Goal: Transaction & Acquisition: Purchase product/service

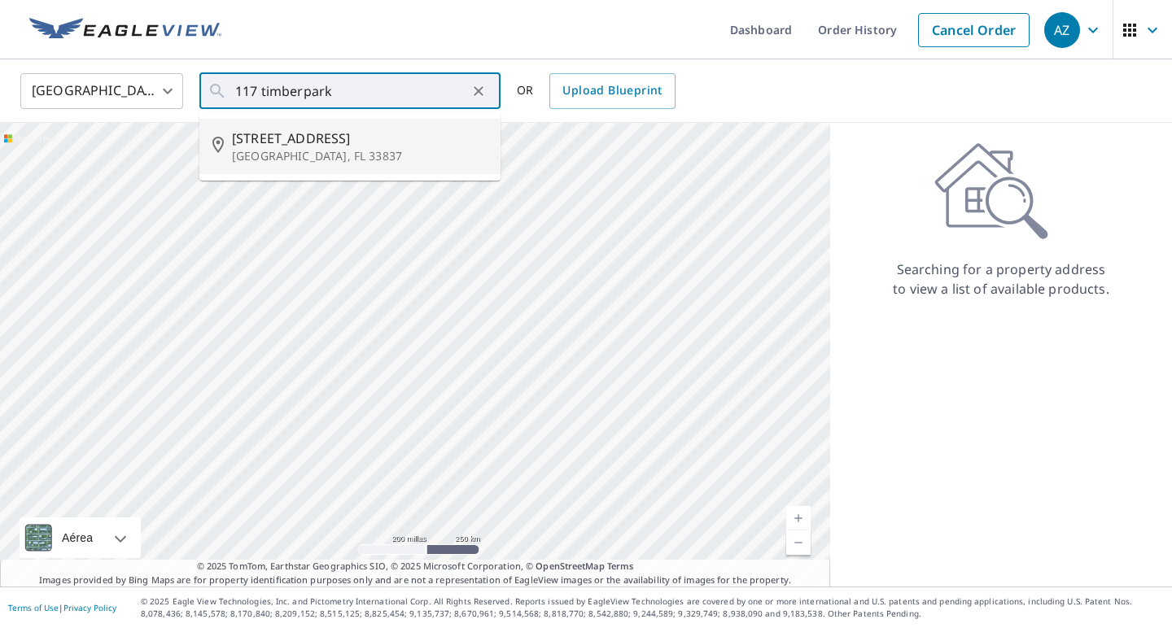
click at [339, 160] on p "[GEOGRAPHIC_DATA], FL 33837" at bounding box center [360, 156] width 256 height 16
type input "[STREET_ADDRESS][PERSON_NAME]"
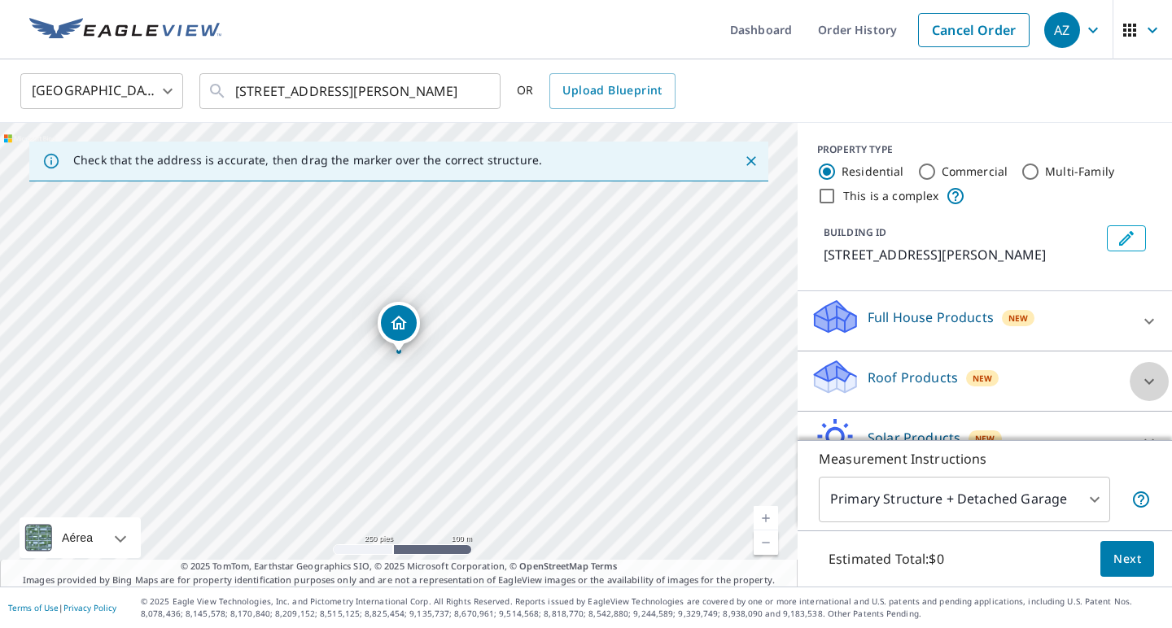
click at [1141, 377] on icon at bounding box center [1149, 382] width 20 height 20
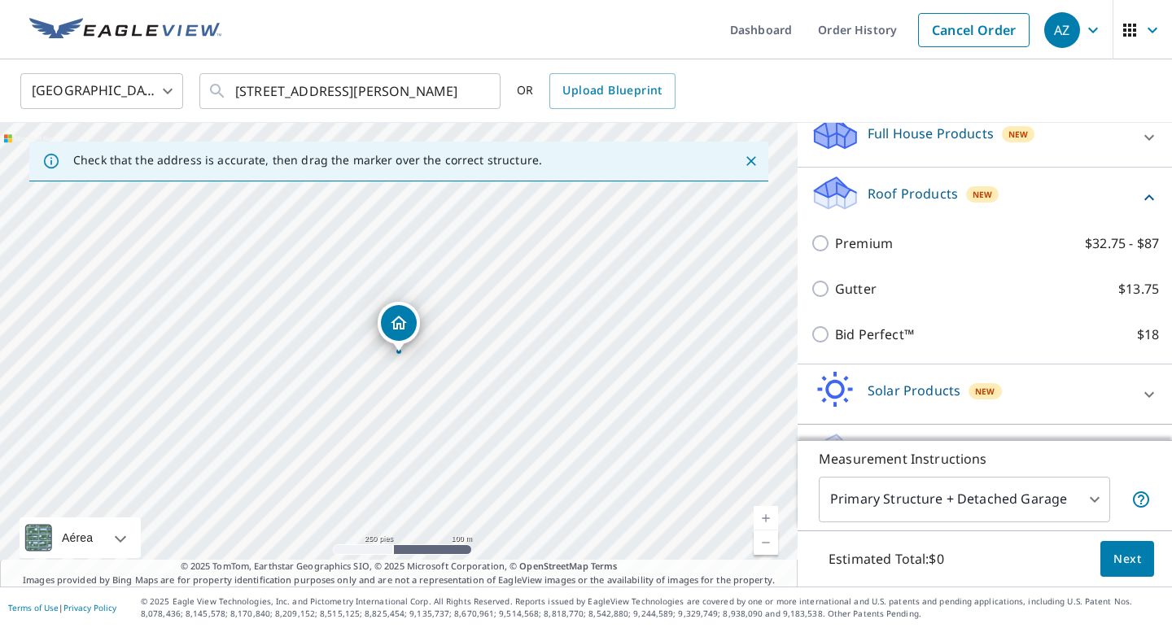
scroll to position [194, 0]
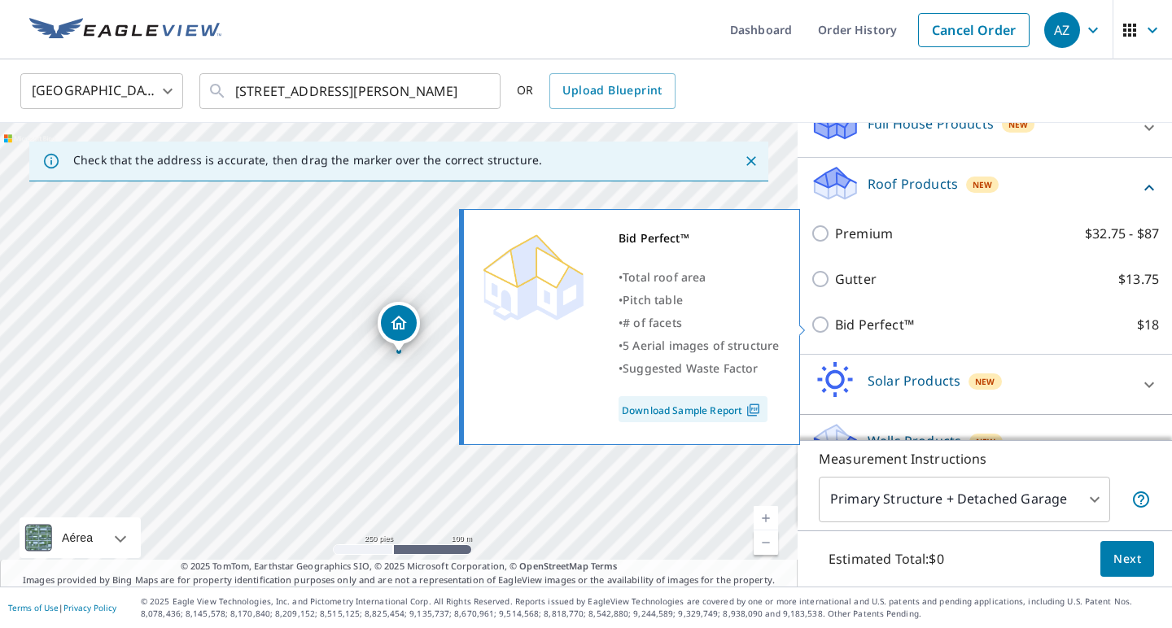
click at [820, 321] on input "Bid Perfect™ $18" at bounding box center [822, 325] width 24 height 20
checkbox input "true"
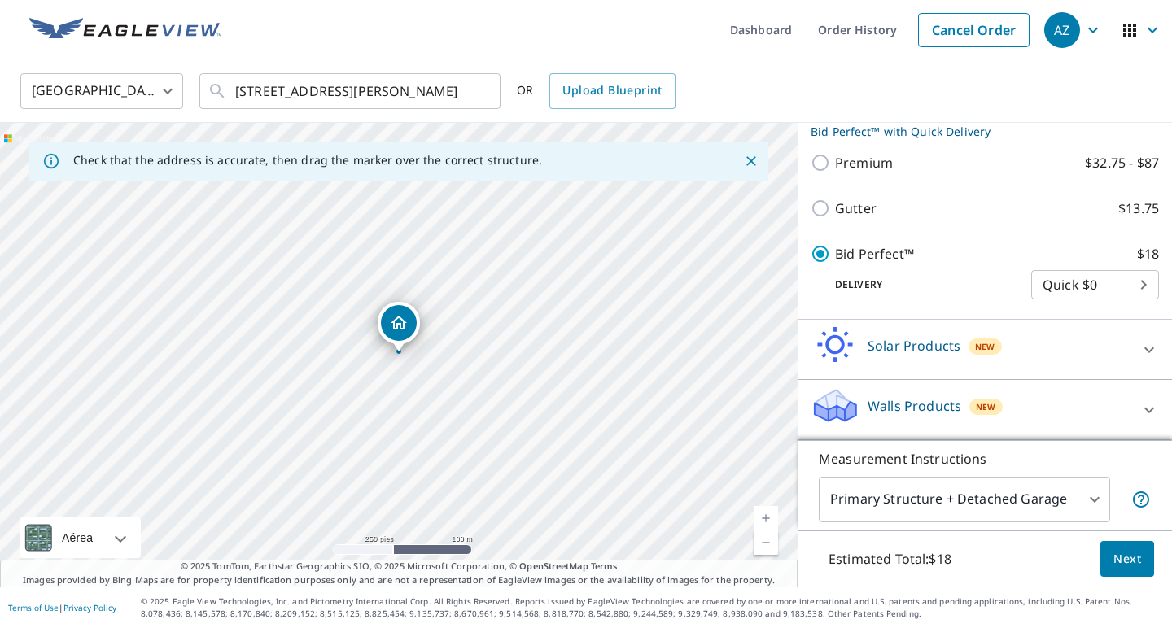
scroll to position [282, 0]
click at [1125, 568] on span "Next" at bounding box center [1127, 559] width 28 height 20
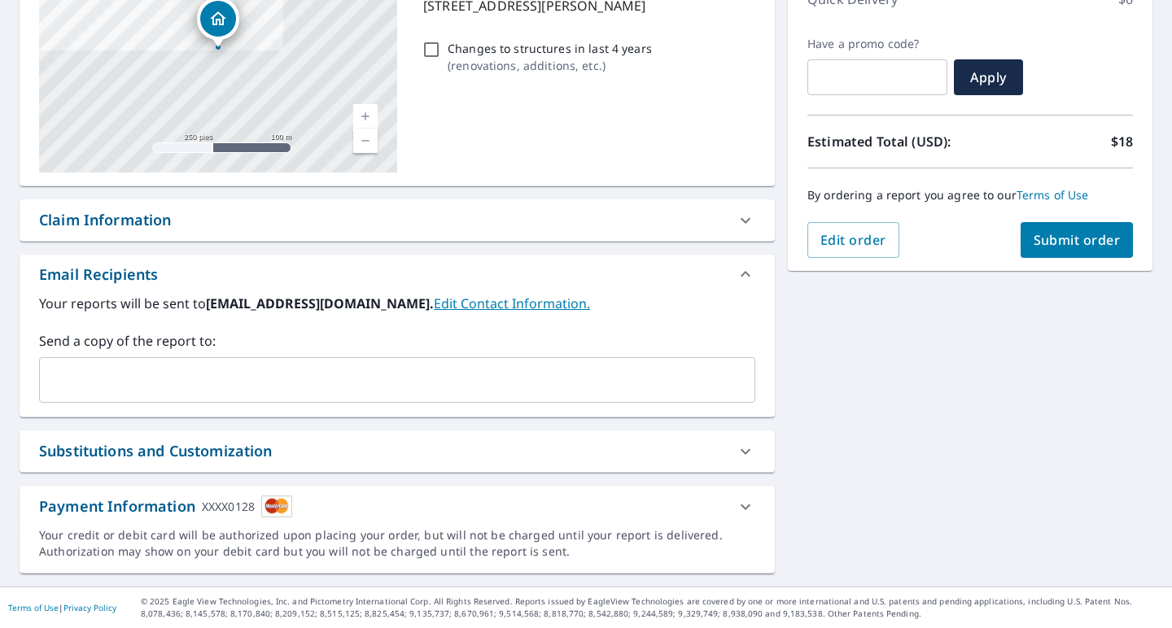
click at [1070, 230] on button "Submit order" at bounding box center [1076, 240] width 113 height 36
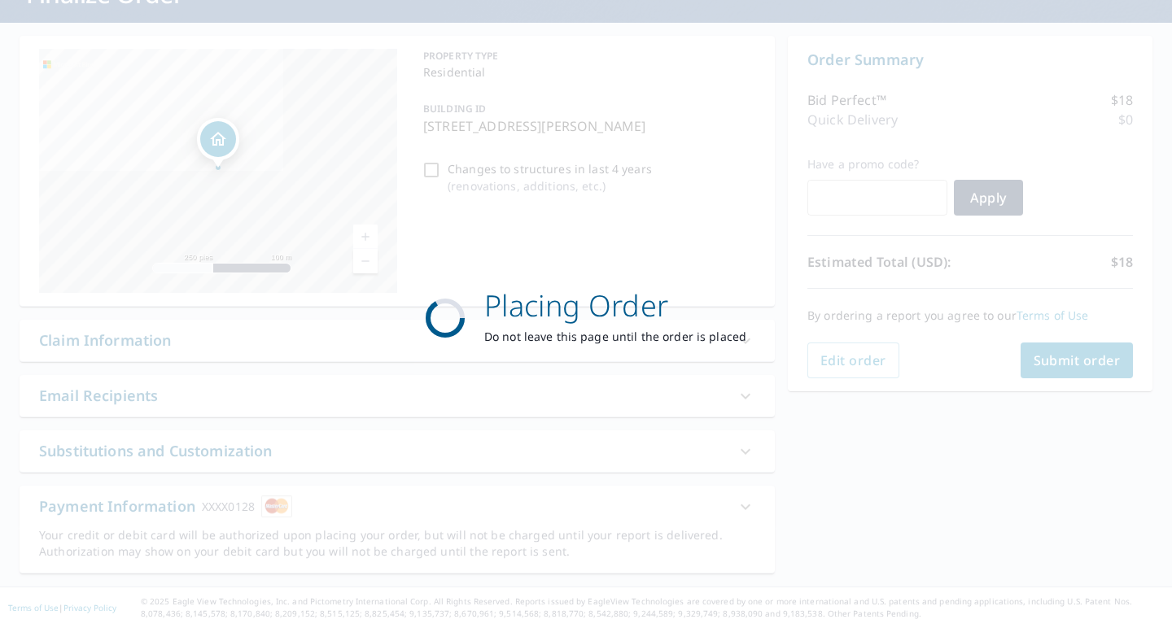
scroll to position [128, 0]
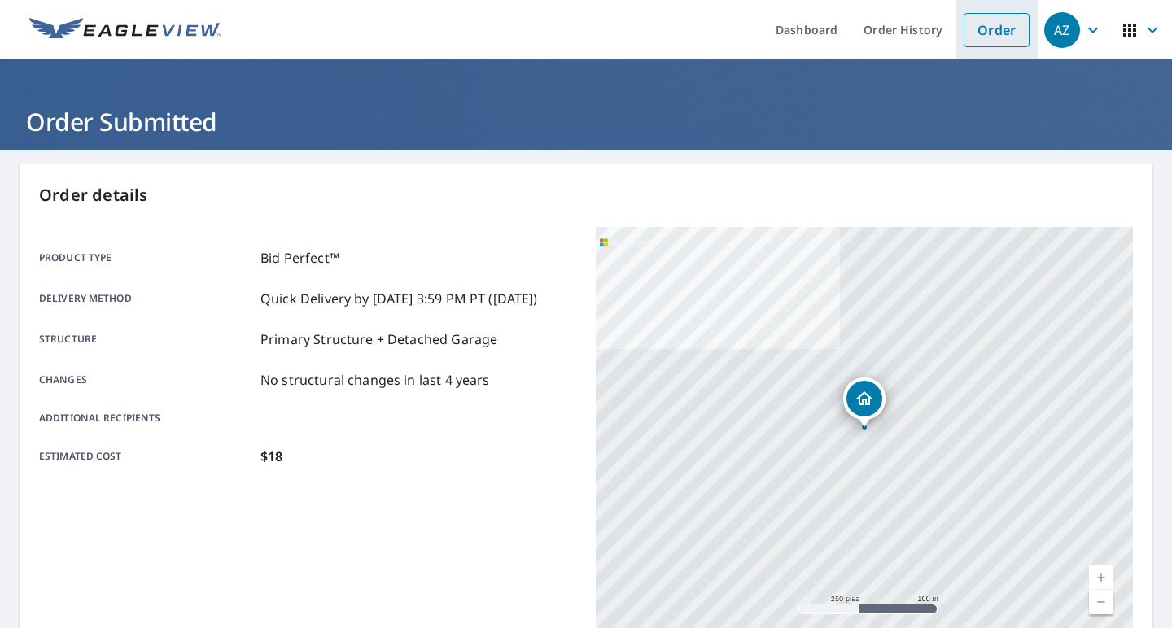
click at [993, 29] on link "Order" at bounding box center [996, 30] width 66 height 34
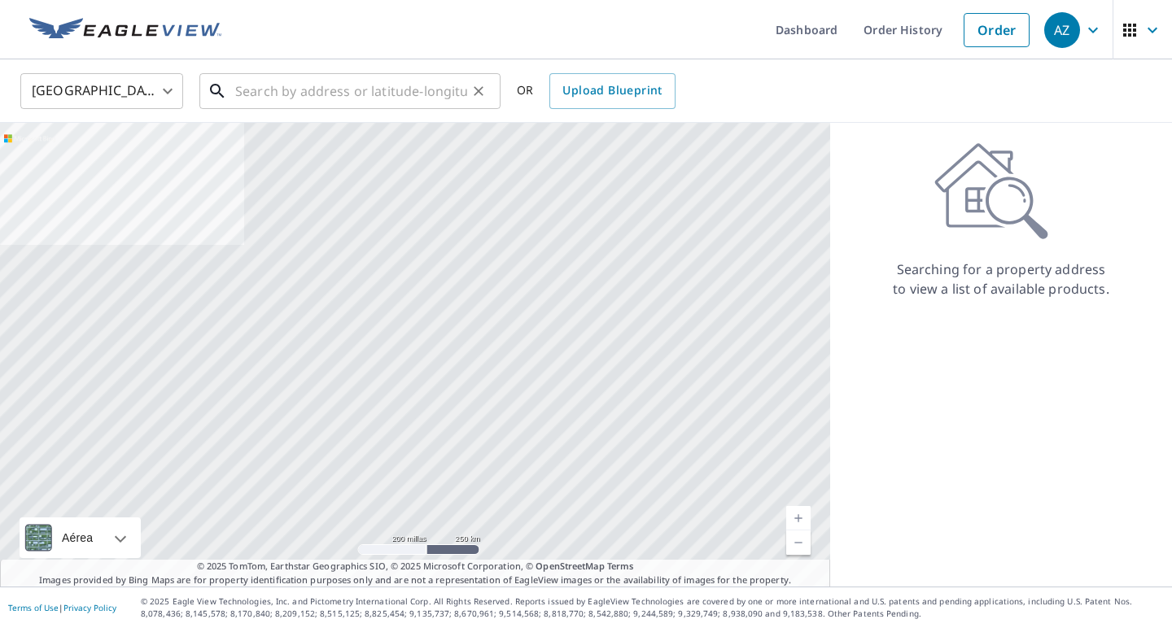
click at [392, 92] on input "text" at bounding box center [351, 91] width 232 height 46
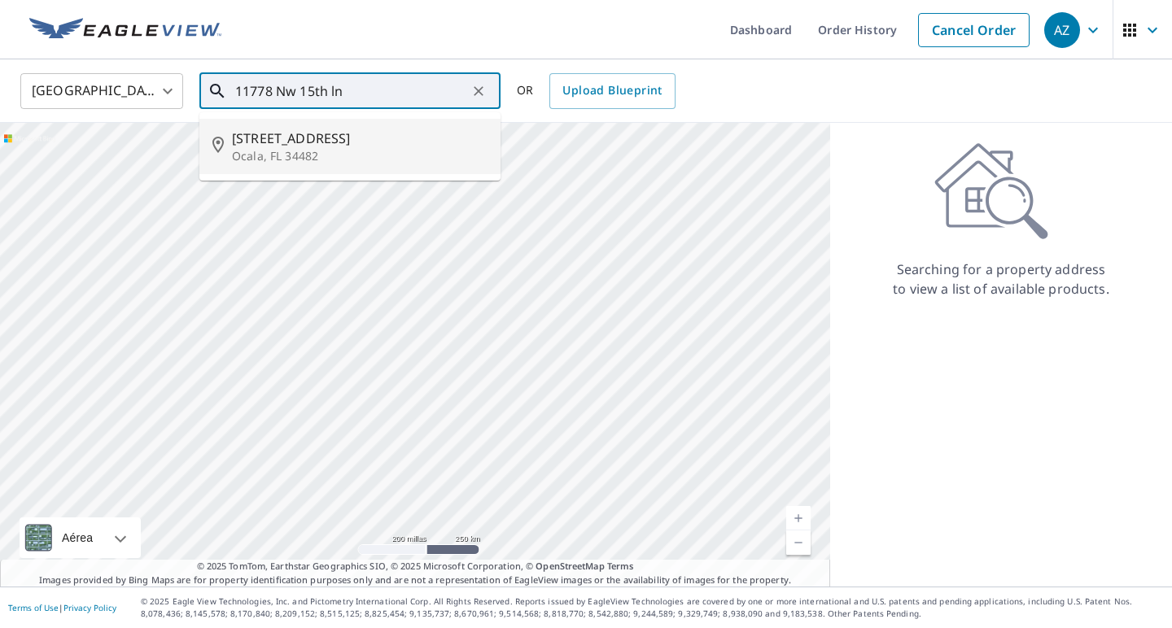
click at [339, 138] on span "[STREET_ADDRESS]" at bounding box center [360, 139] width 256 height 20
type input "[STREET_ADDRESS]"
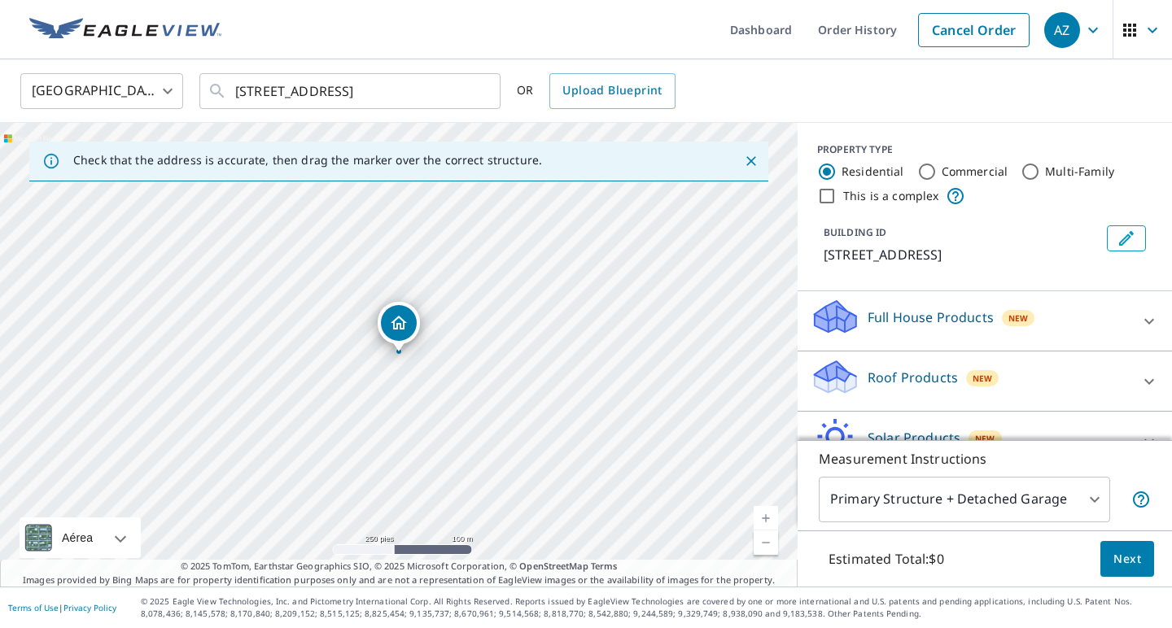
click at [1099, 367] on div "Roof Products New" at bounding box center [969, 381] width 319 height 46
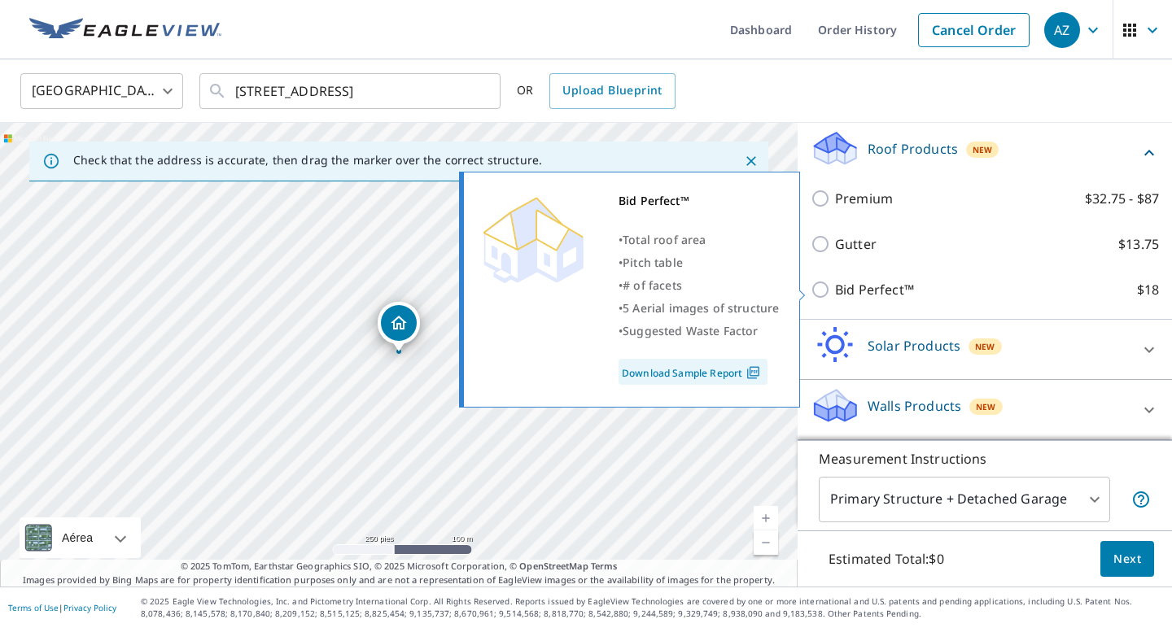
scroll to position [229, 0]
click at [808, 280] on div "Bid Perfect™ • Total roof area • Pitch table • # of facets • 5 Aerial images of…" at bounding box center [636, 290] width 351 height 246
click at [816, 283] on input "Bid Perfect™ $18" at bounding box center [822, 290] width 24 height 20
checkbox input "true"
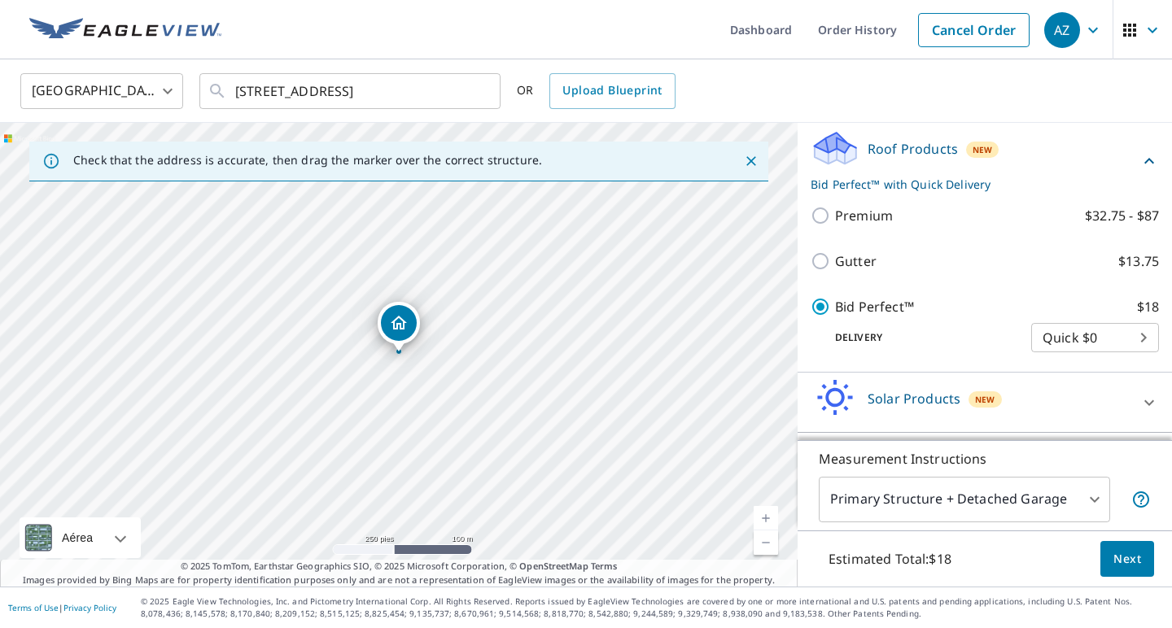
click at [1135, 559] on span "Next" at bounding box center [1127, 559] width 28 height 20
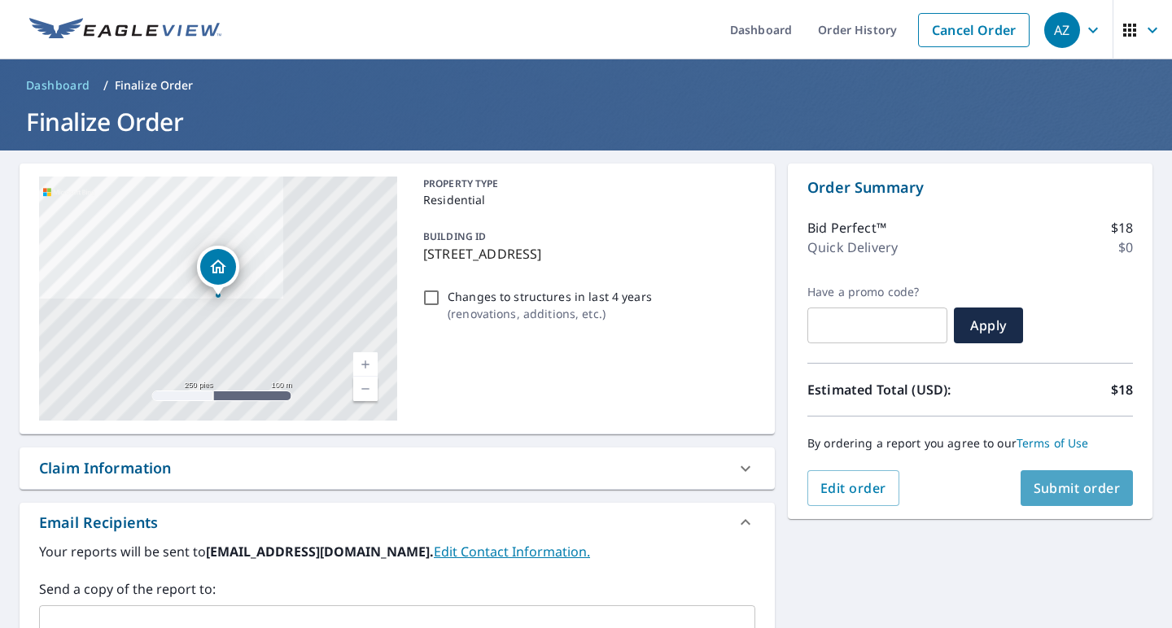
click at [1067, 493] on span "Submit order" at bounding box center [1076, 488] width 87 height 18
